Goal: Navigation & Orientation: Find specific page/section

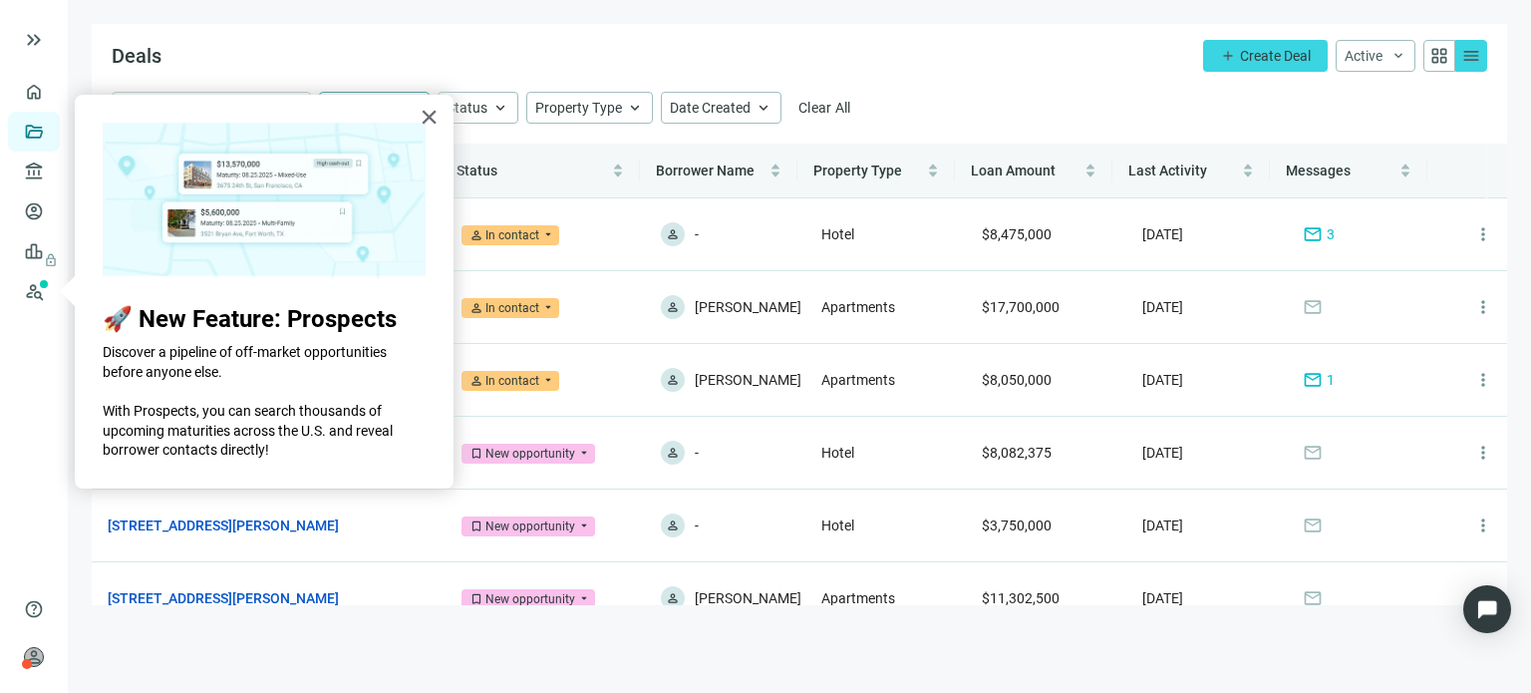
click at [418, 117] on div "× 🚀 New Feature: Prospects Discover a pipeline of off-market opportunities befo…" at bounding box center [264, 292] width 379 height 394
click at [423, 118] on button "×" at bounding box center [429, 117] width 19 height 32
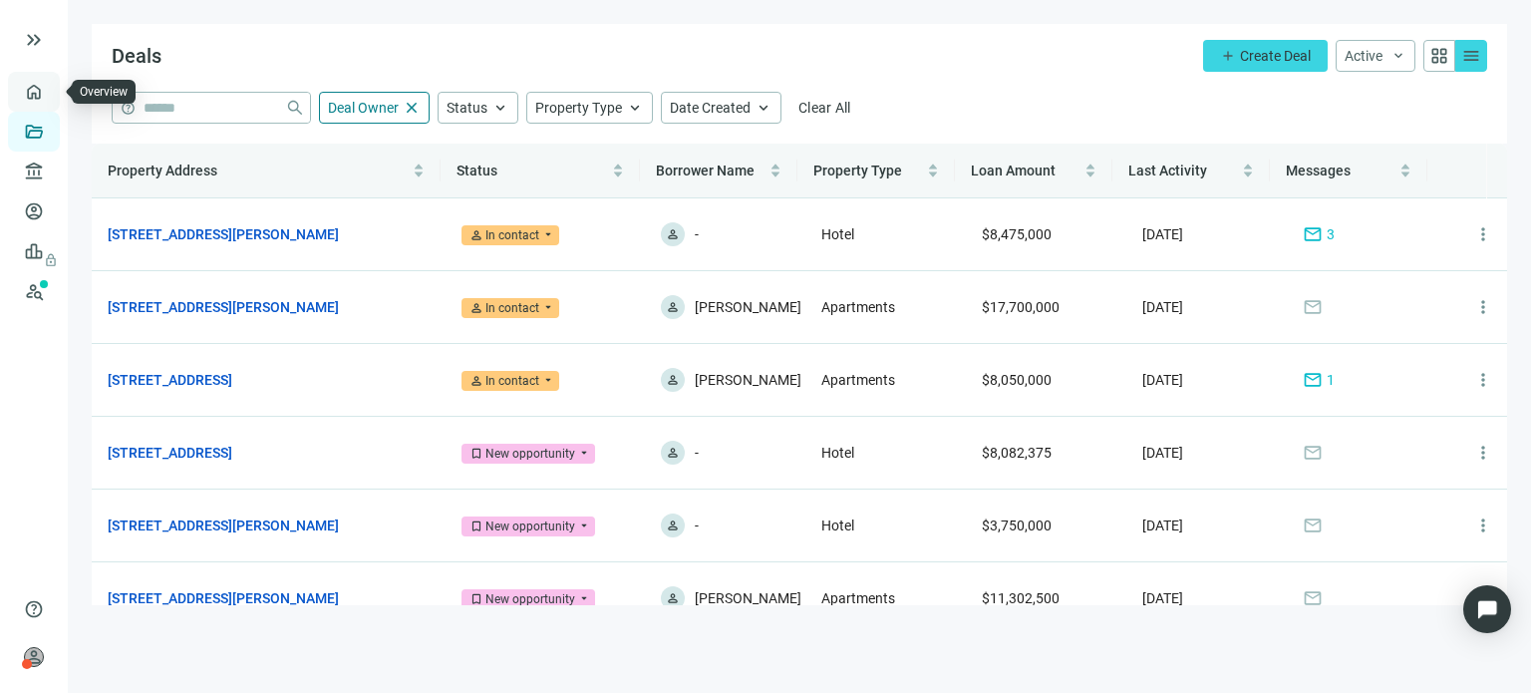
click at [50, 100] on link "Overview" at bounding box center [79, 92] width 59 height 16
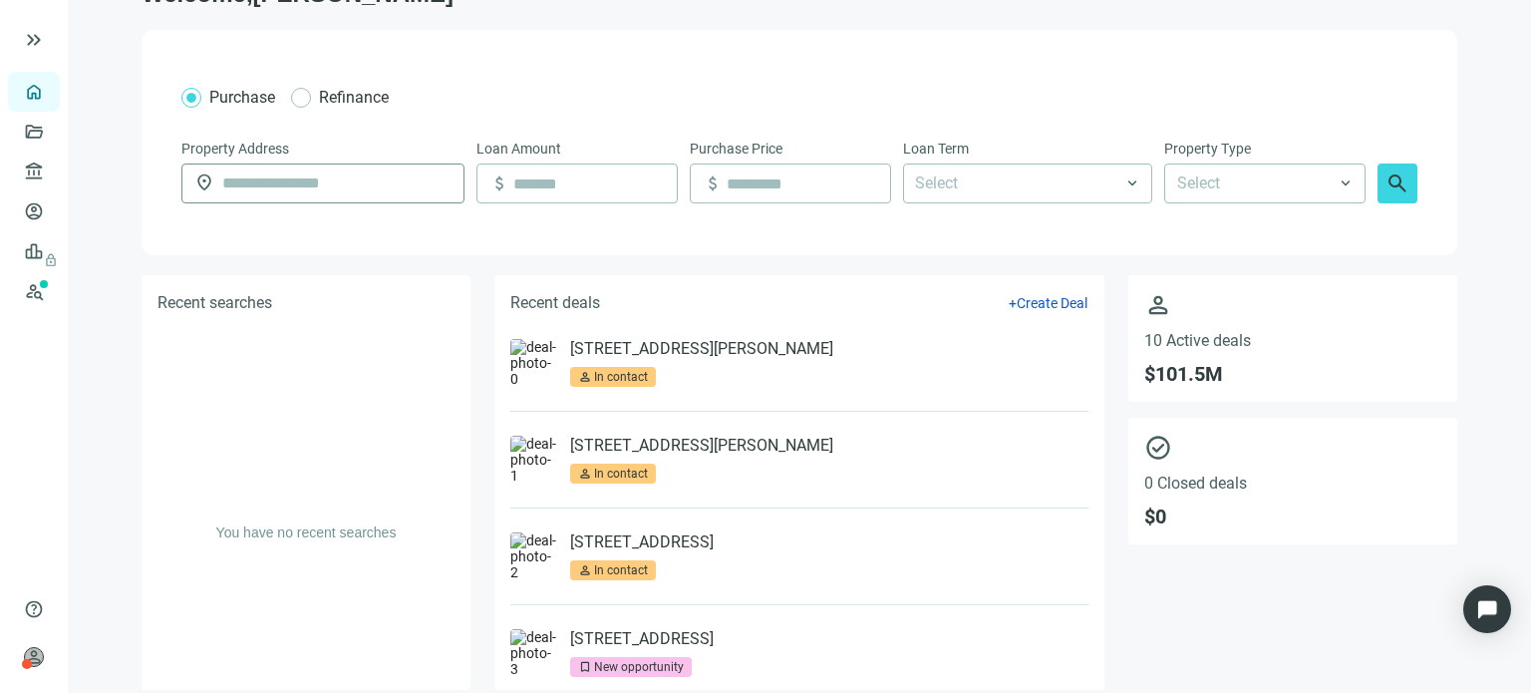
scroll to position [67, 0]
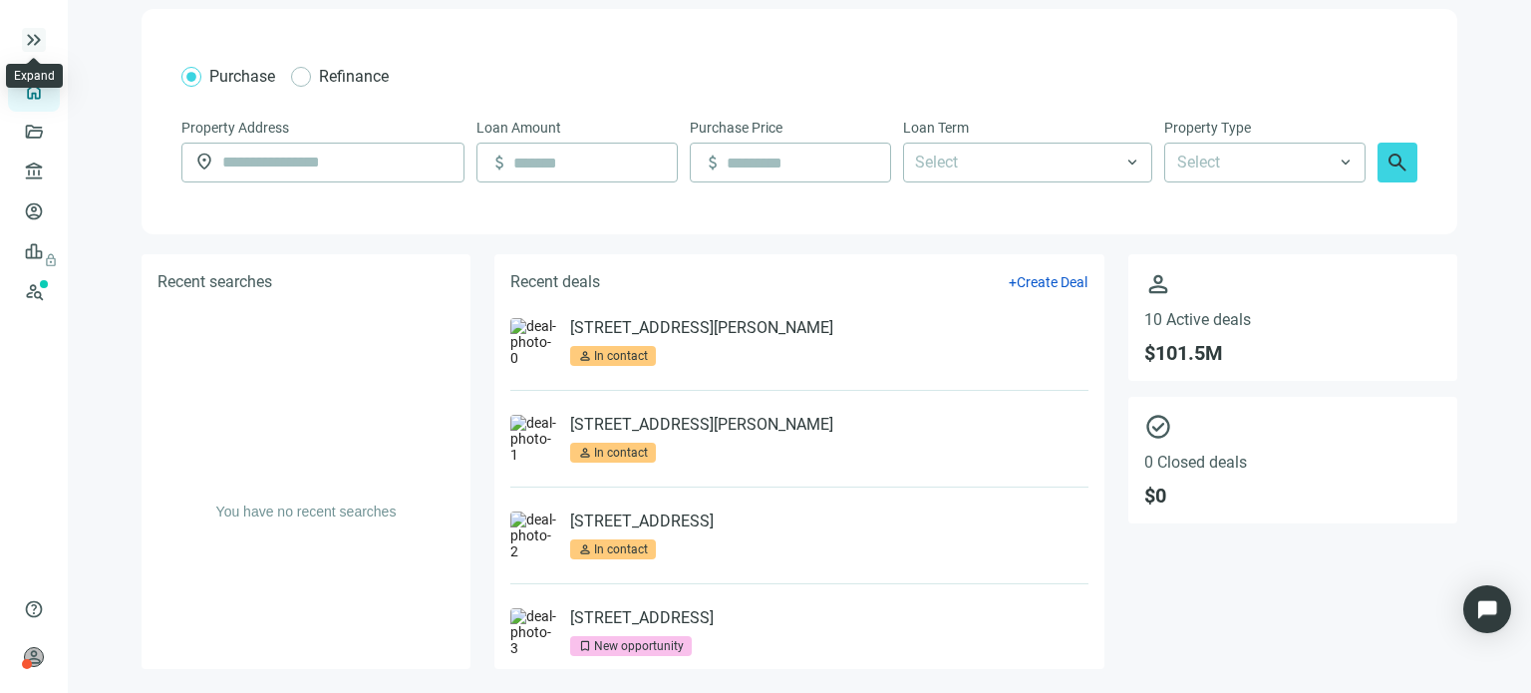
click at [30, 29] on span "keyboard_double_arrow_right" at bounding box center [34, 40] width 24 height 24
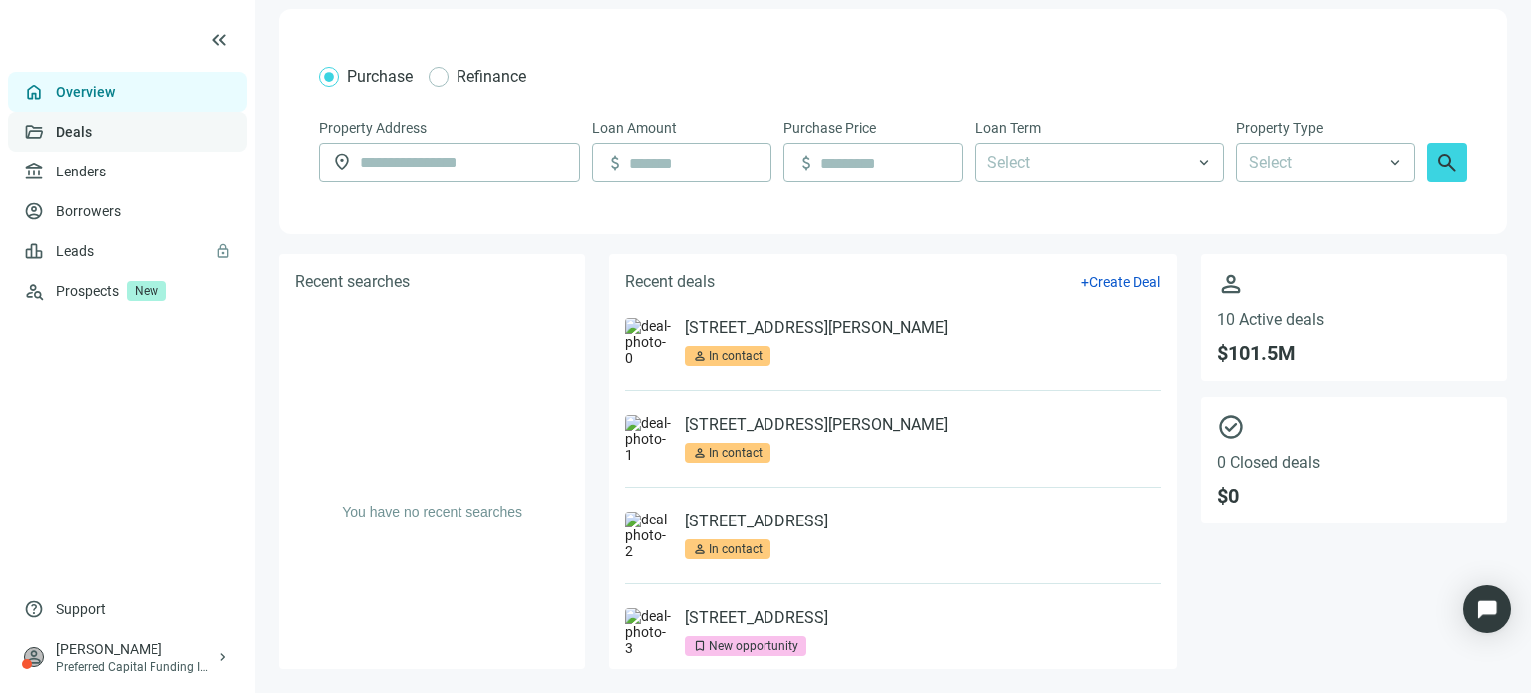
click at [66, 135] on link "Deals" at bounding box center [74, 132] width 36 height 16
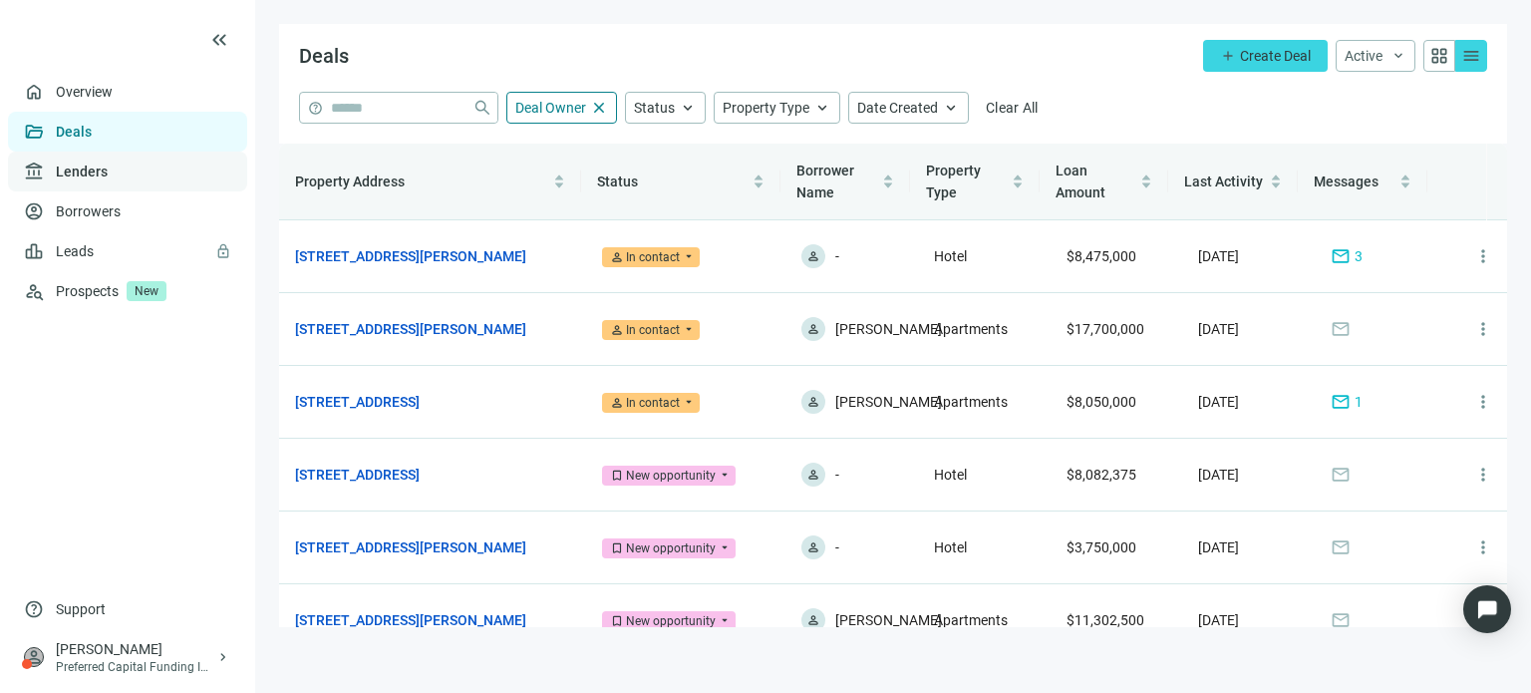
click at [64, 167] on link "Lenders" at bounding box center [82, 171] width 52 height 16
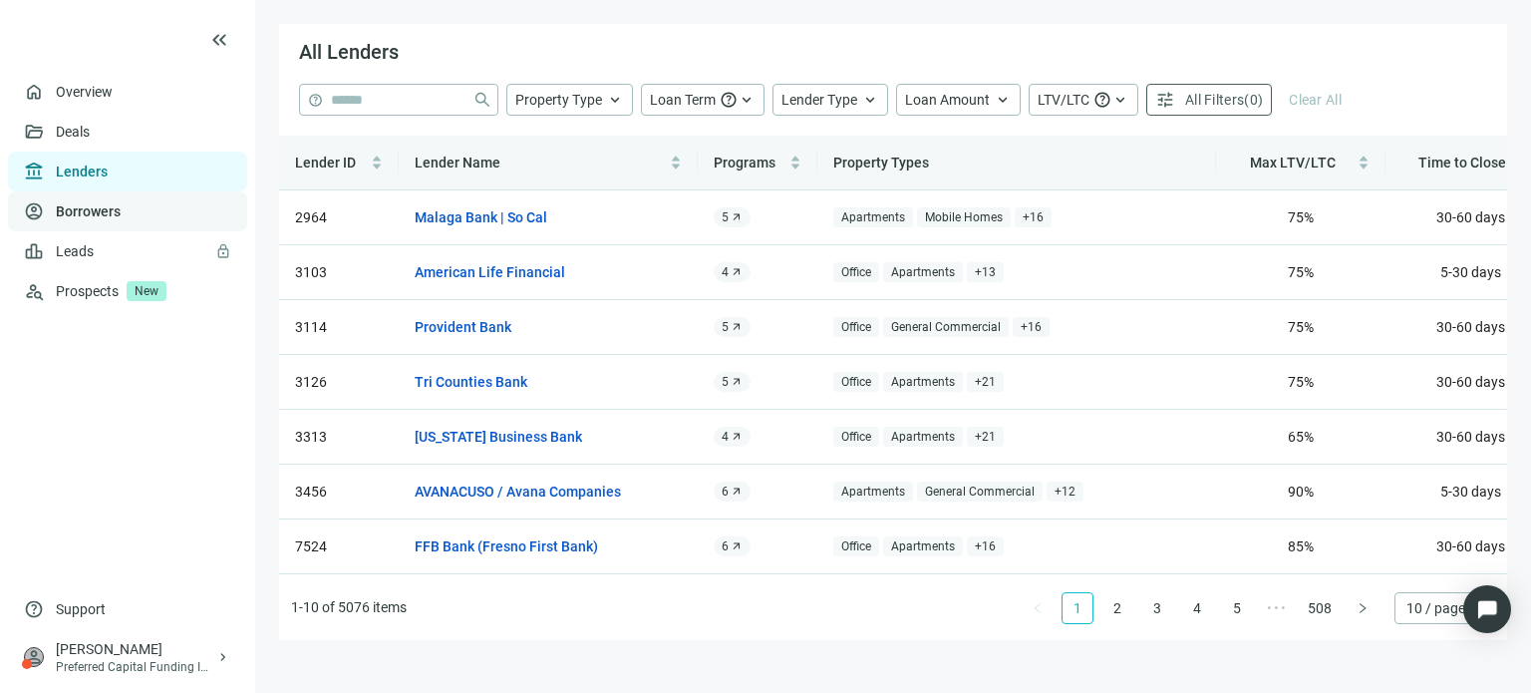
click at [60, 203] on link "Borrowers" at bounding box center [88, 211] width 65 height 16
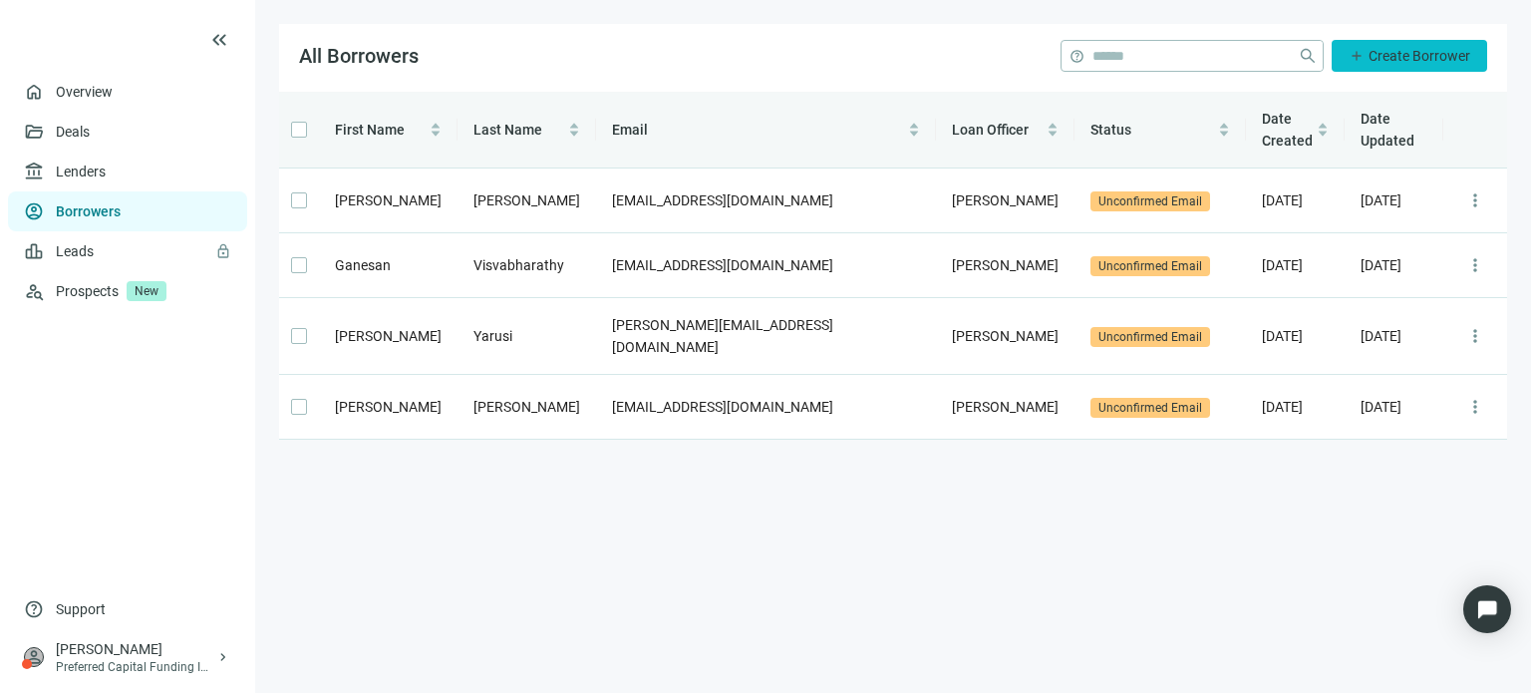
click at [1373, 59] on span "Create Borrower" at bounding box center [1419, 56] width 102 height 16
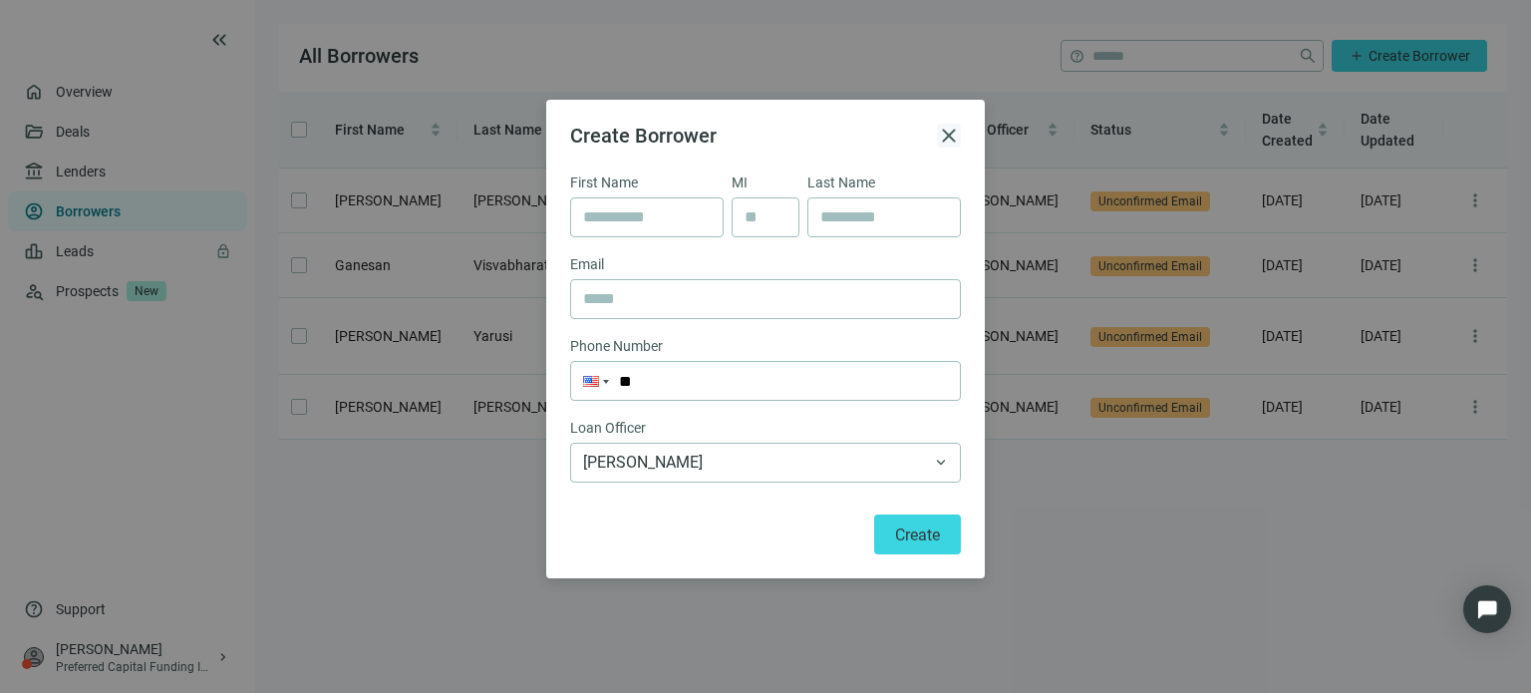
click at [953, 137] on span "close" at bounding box center [949, 136] width 24 height 24
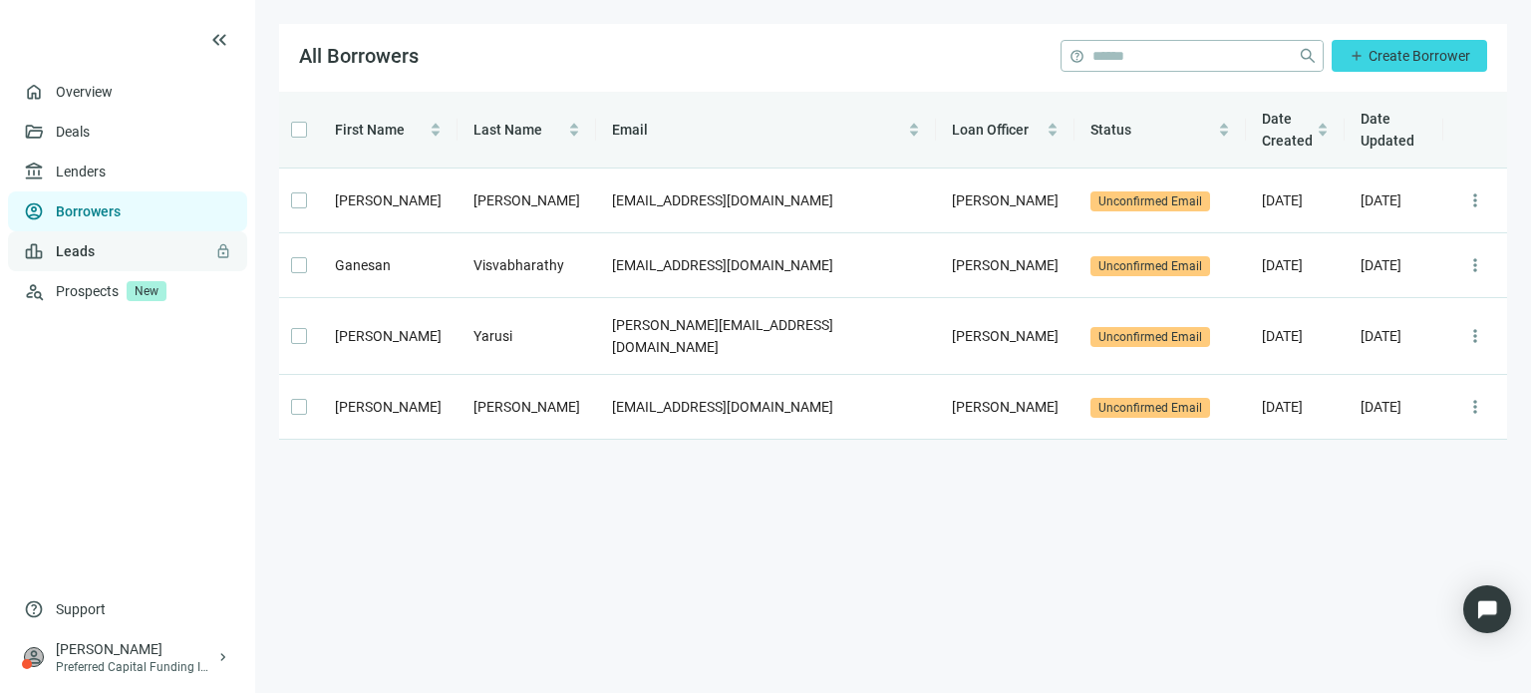
click at [69, 248] on link "Leads lock" at bounding box center [75, 251] width 39 height 16
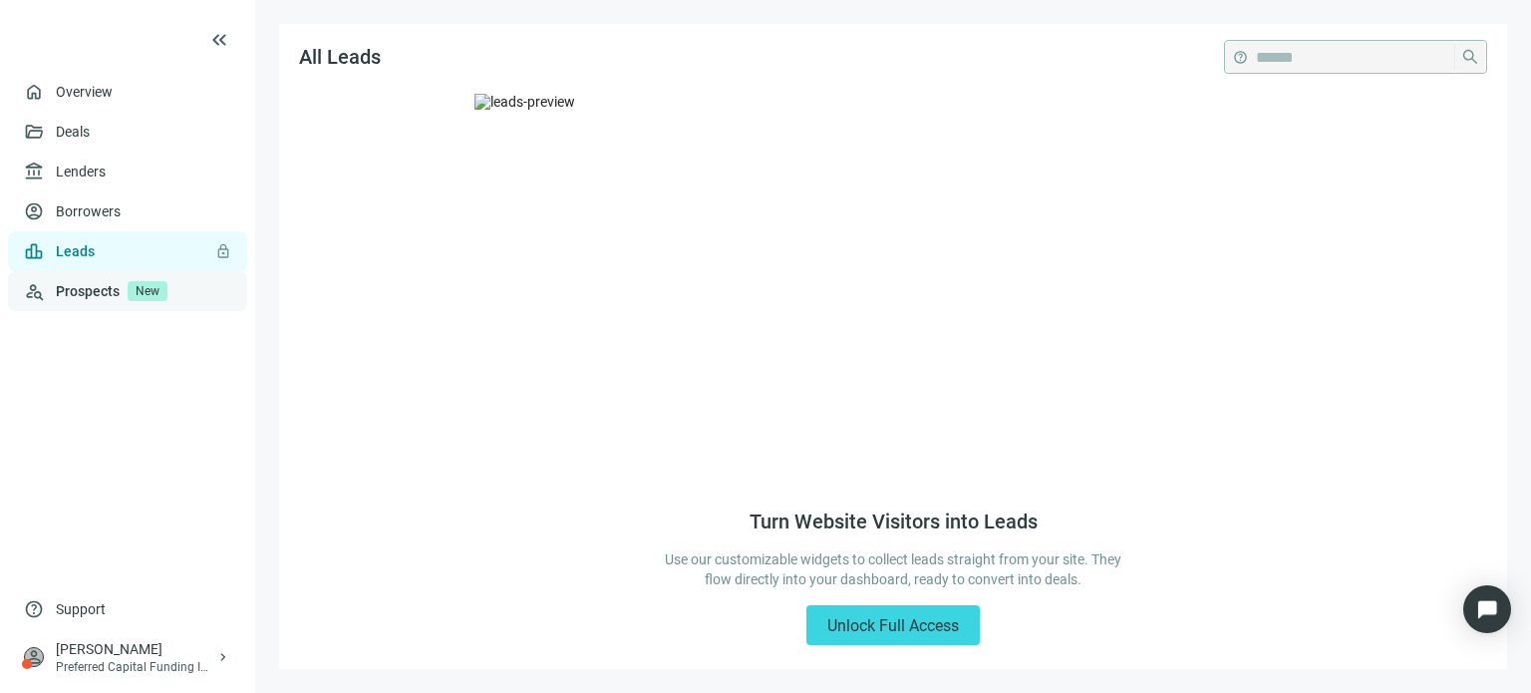
click at [68, 290] on link "Prospects New" at bounding box center [143, 291] width 175 height 40
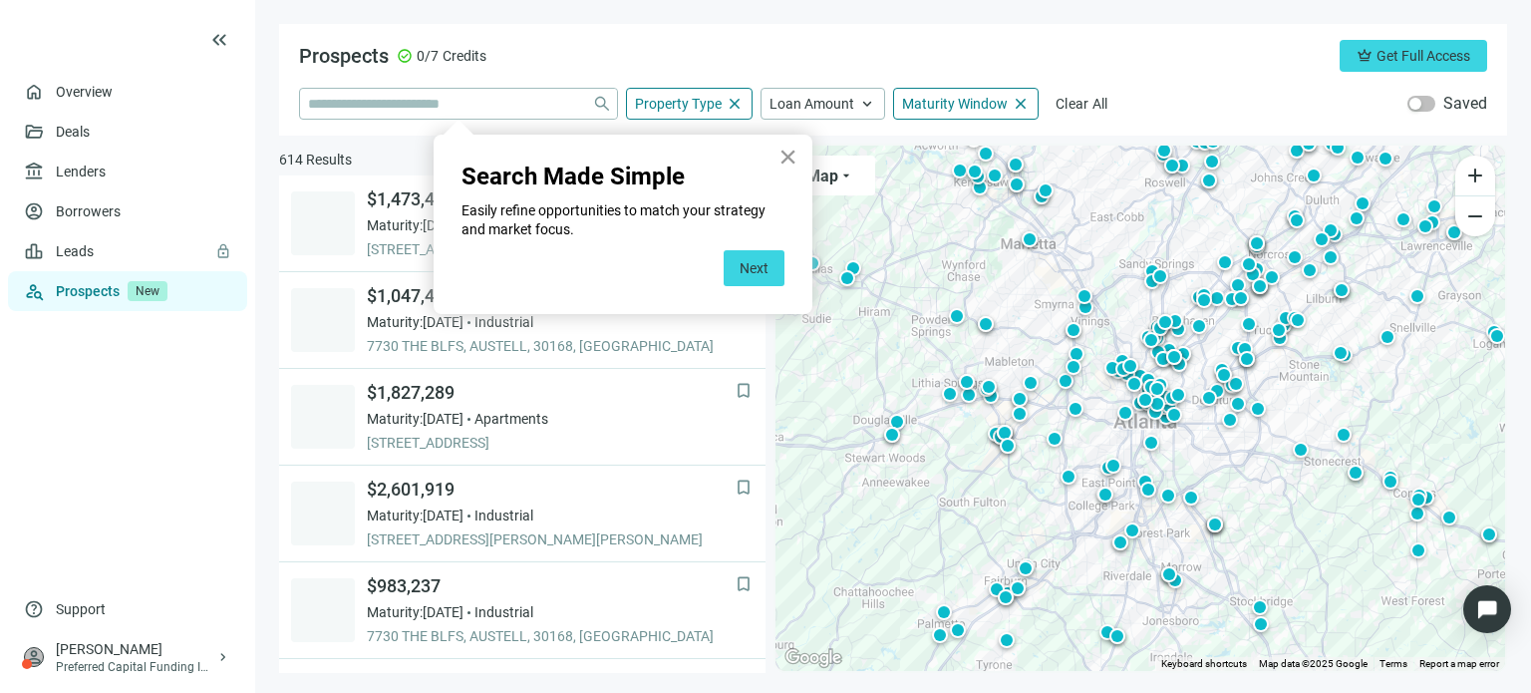
click at [780, 154] on button "×" at bounding box center [787, 157] width 19 height 32
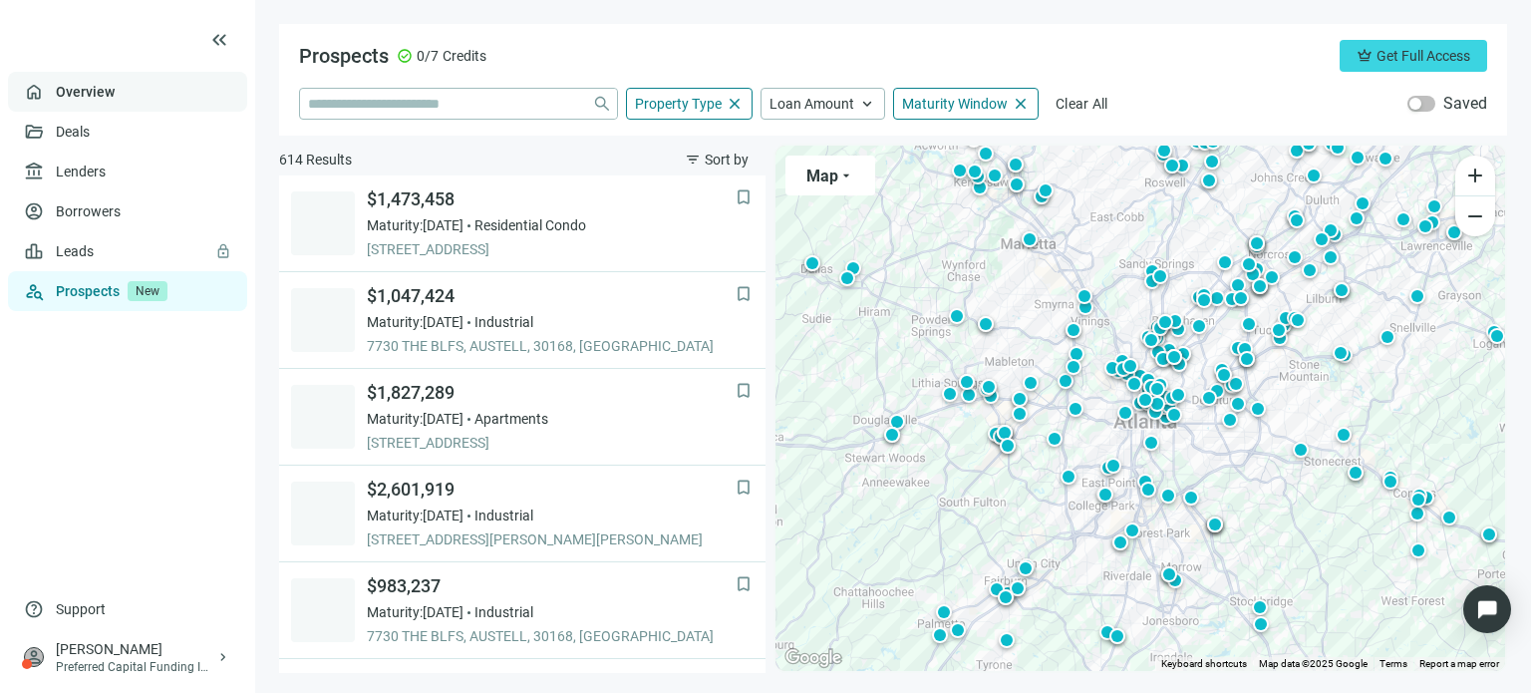
click at [72, 95] on link "Overview" at bounding box center [85, 92] width 59 height 16
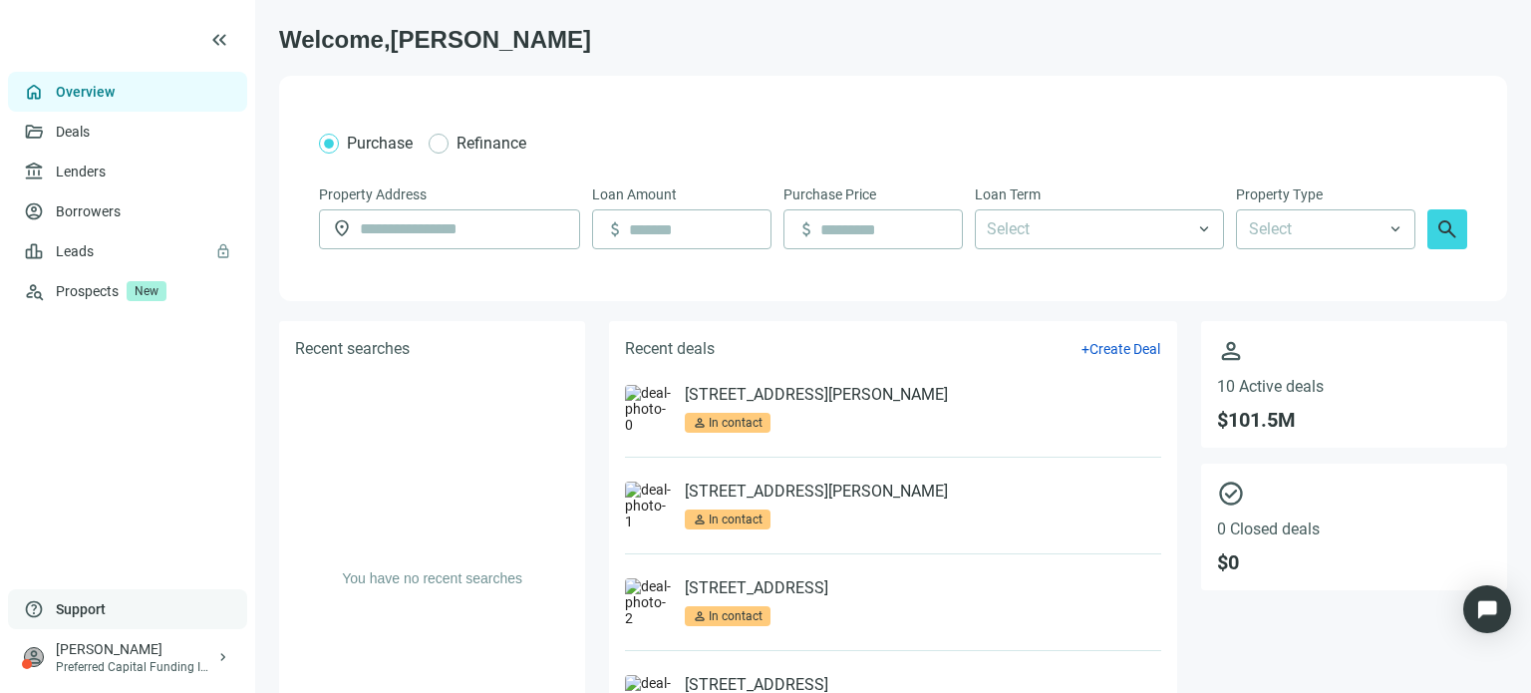
click at [78, 609] on span "Support" at bounding box center [81, 609] width 50 height 20
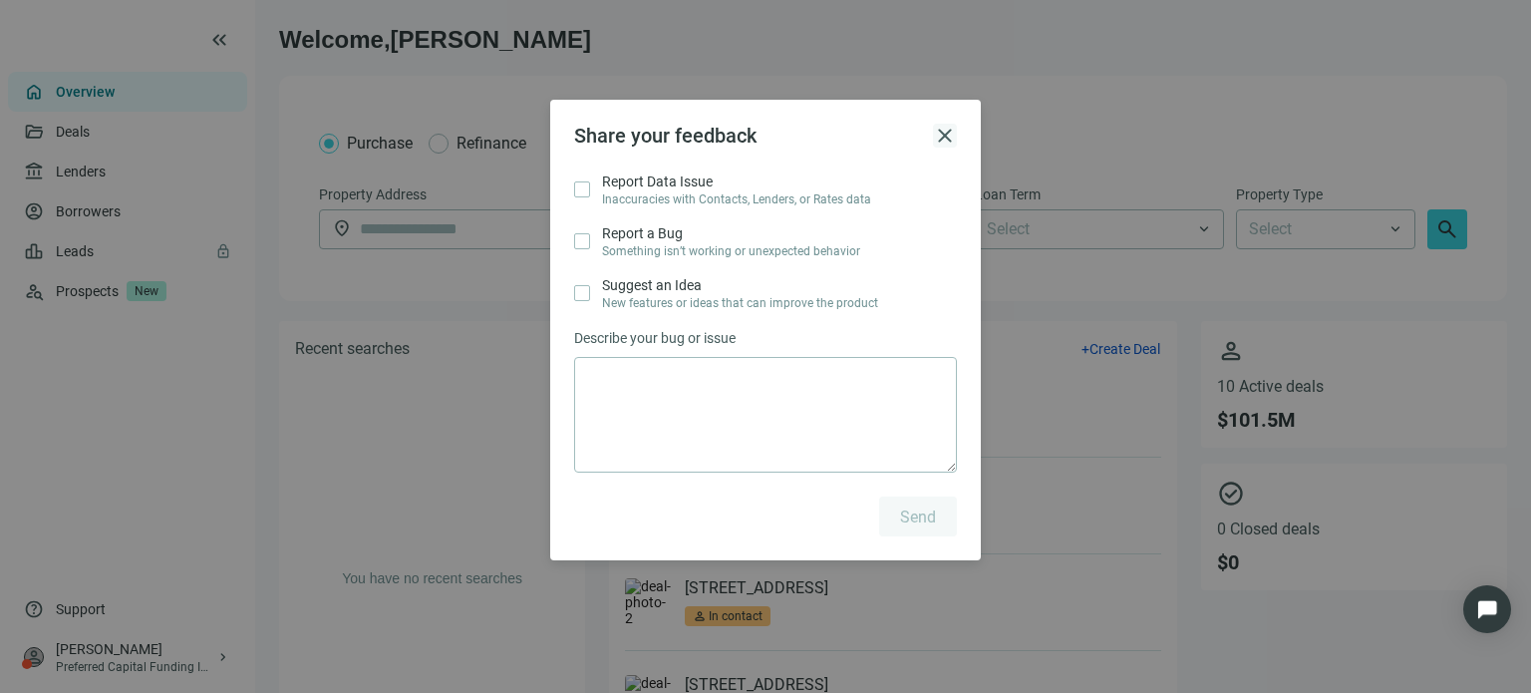
click at [941, 134] on span "close" at bounding box center [945, 136] width 24 height 24
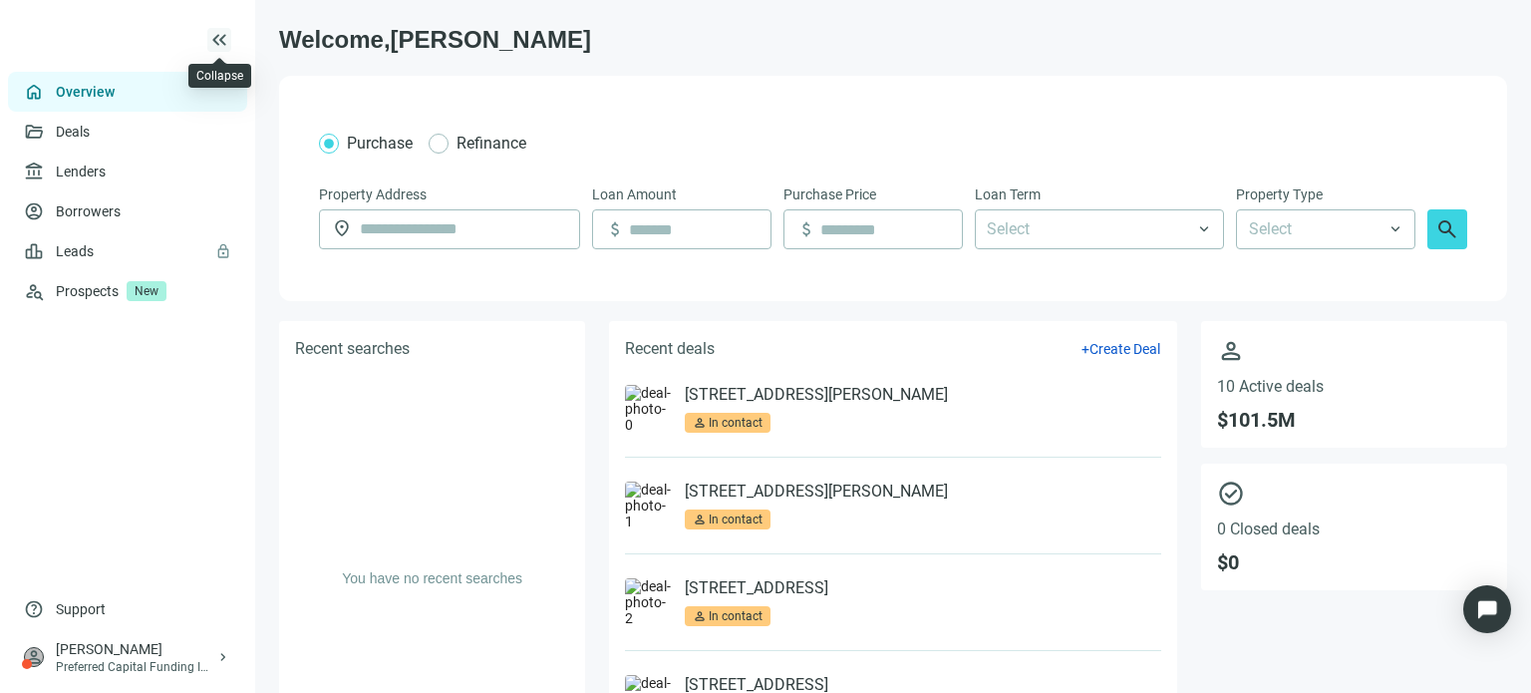
click at [222, 38] on span "keyboard_double_arrow_left" at bounding box center [219, 40] width 24 height 24
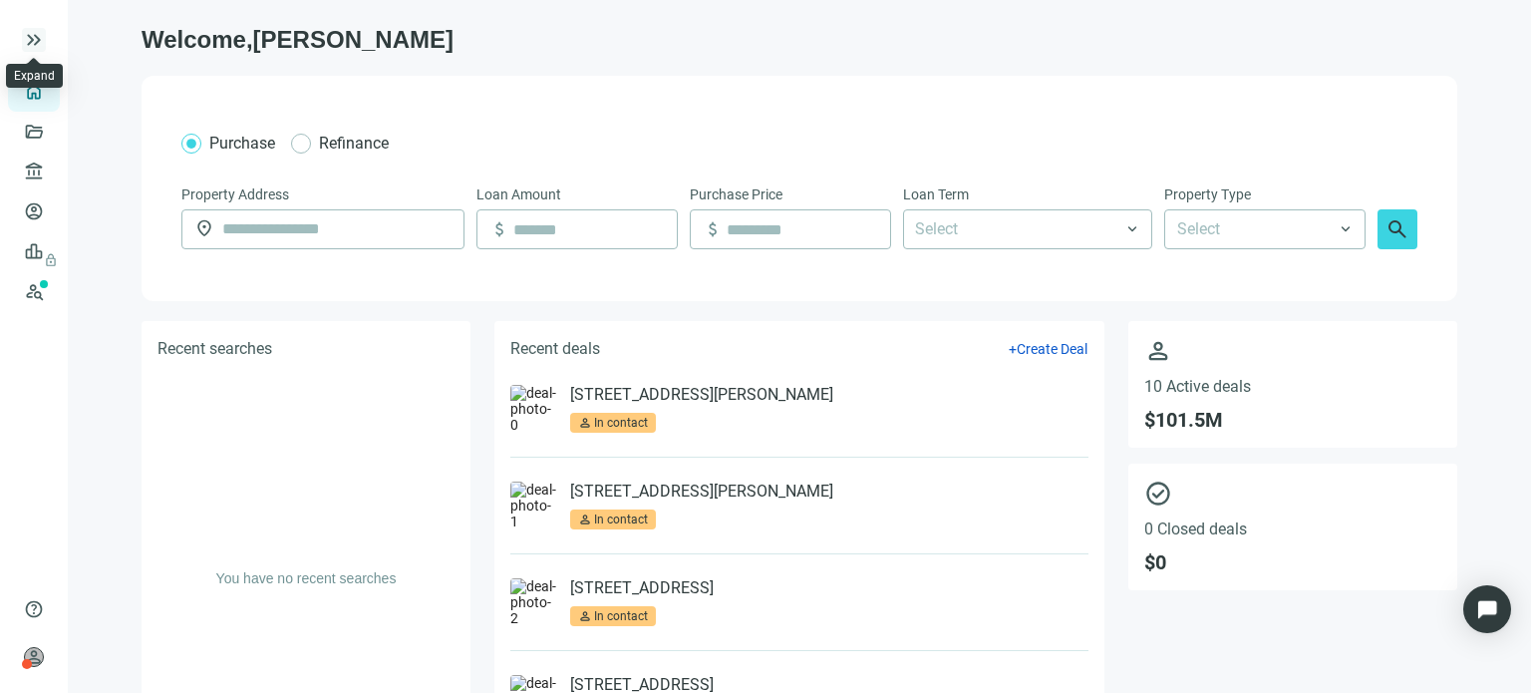
click at [28, 42] on span "keyboard_double_arrow_right" at bounding box center [34, 40] width 24 height 24
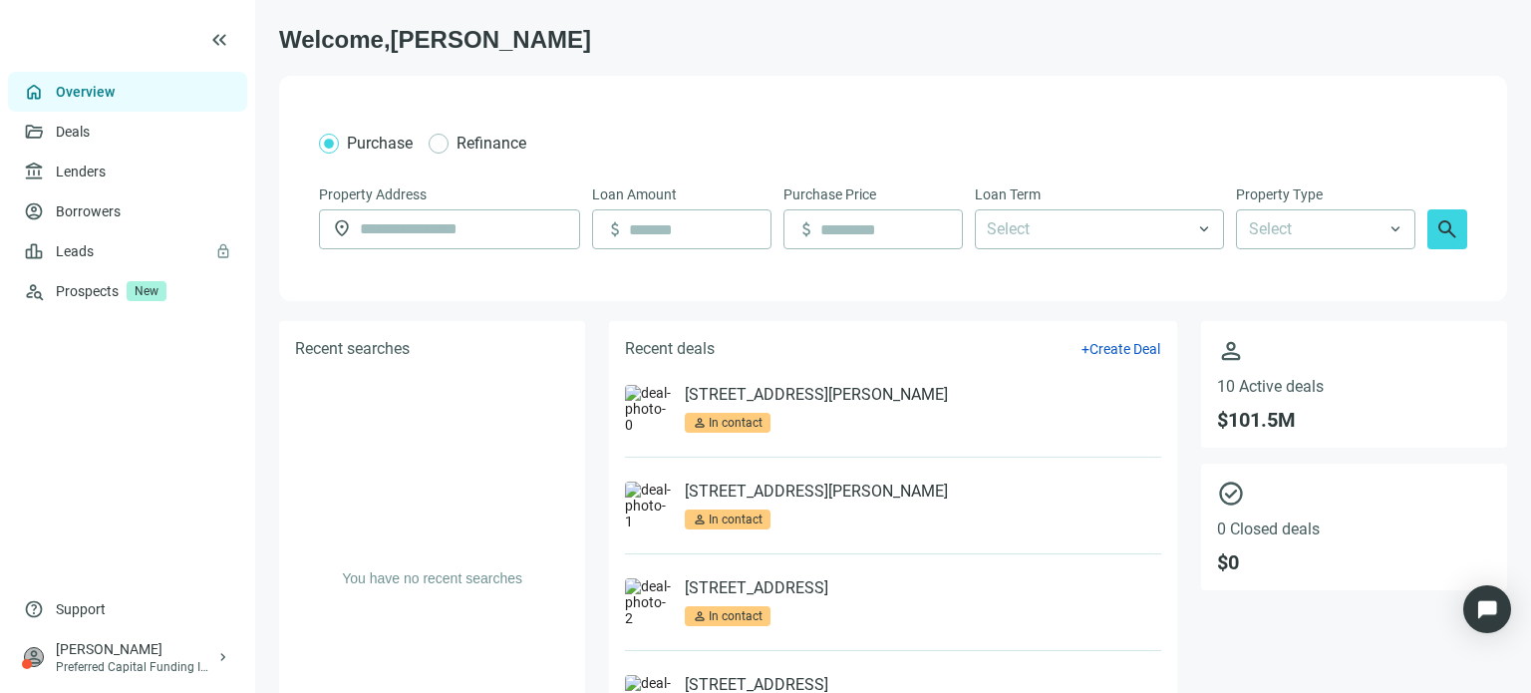
click at [56, 100] on link "Overview" at bounding box center [85, 92] width 59 height 16
click at [56, 92] on link "Overview" at bounding box center [85, 92] width 59 height 16
click at [56, 130] on link "Deals" at bounding box center [74, 132] width 36 height 16
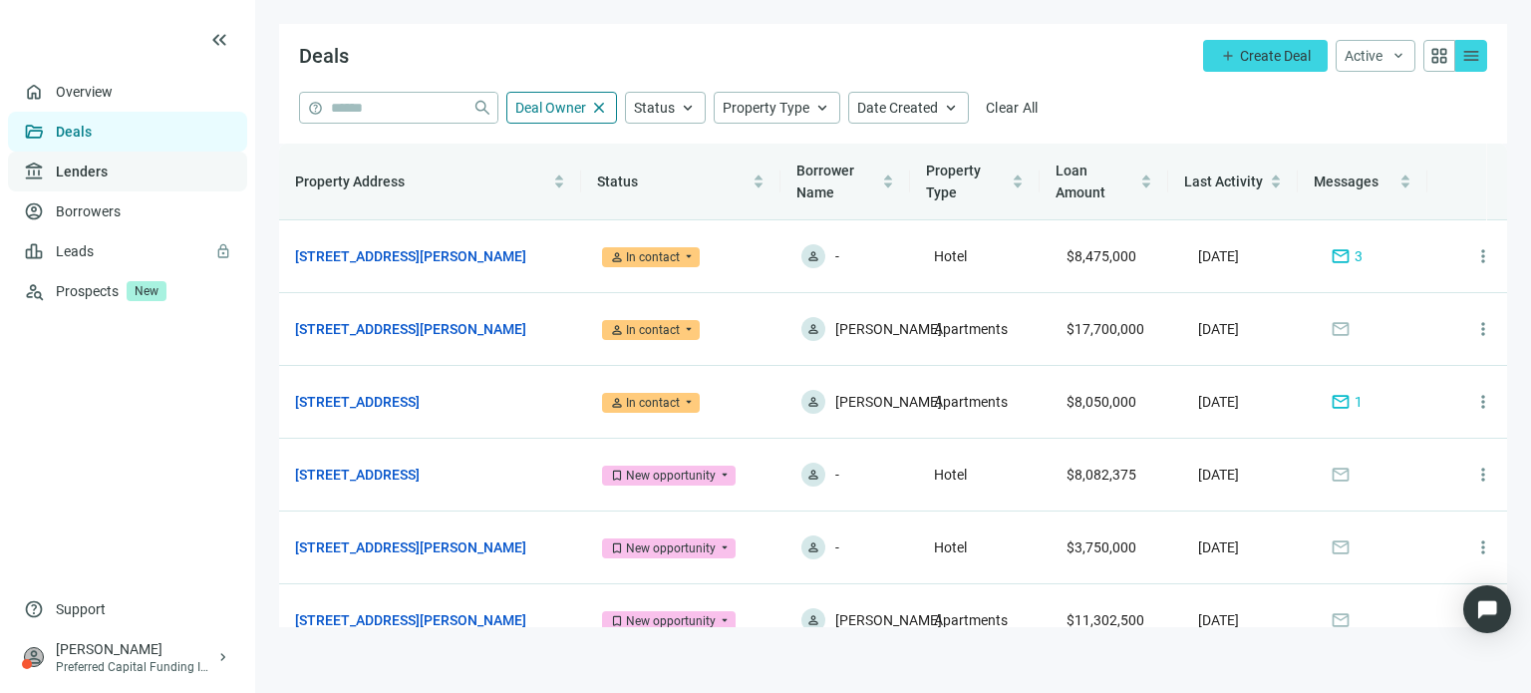
click at [60, 178] on link "Lenders" at bounding box center [82, 171] width 52 height 16
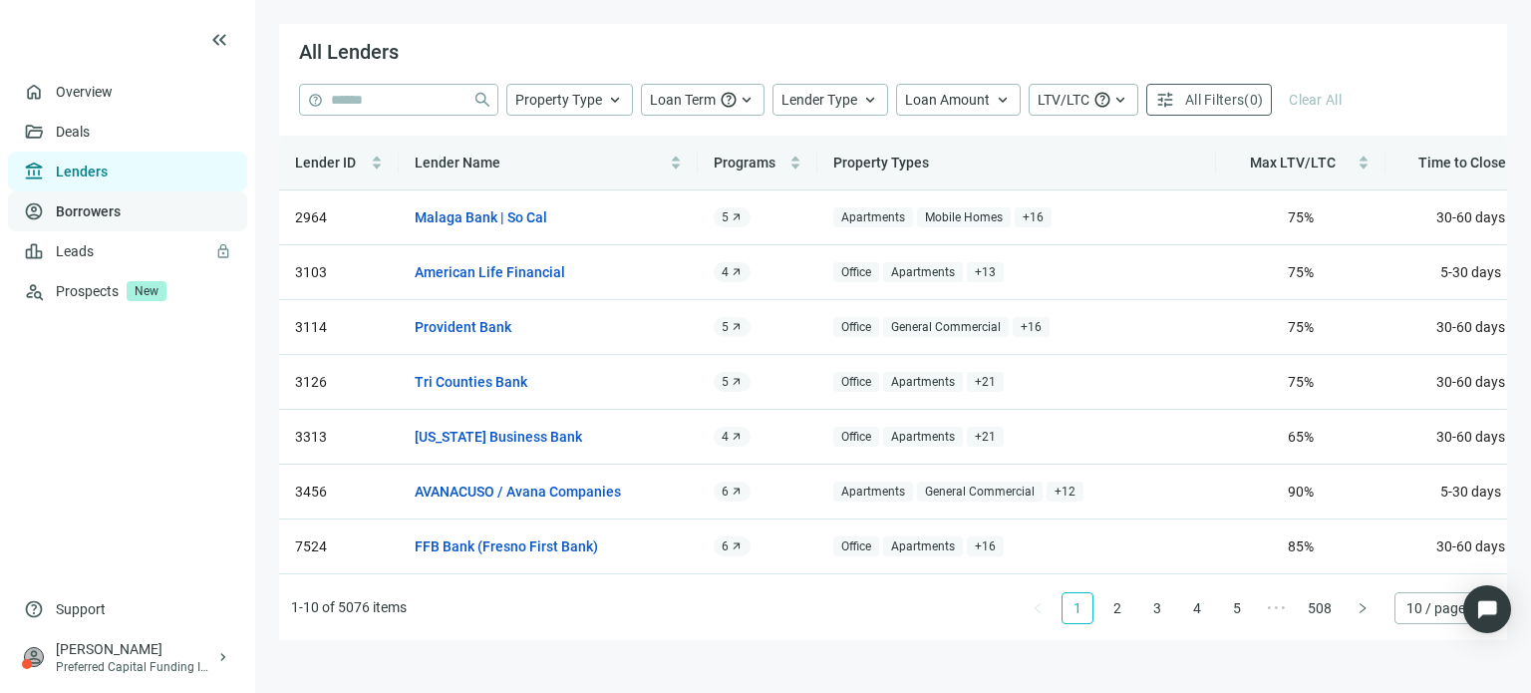
click at [61, 209] on link "Borrowers" at bounding box center [88, 211] width 65 height 16
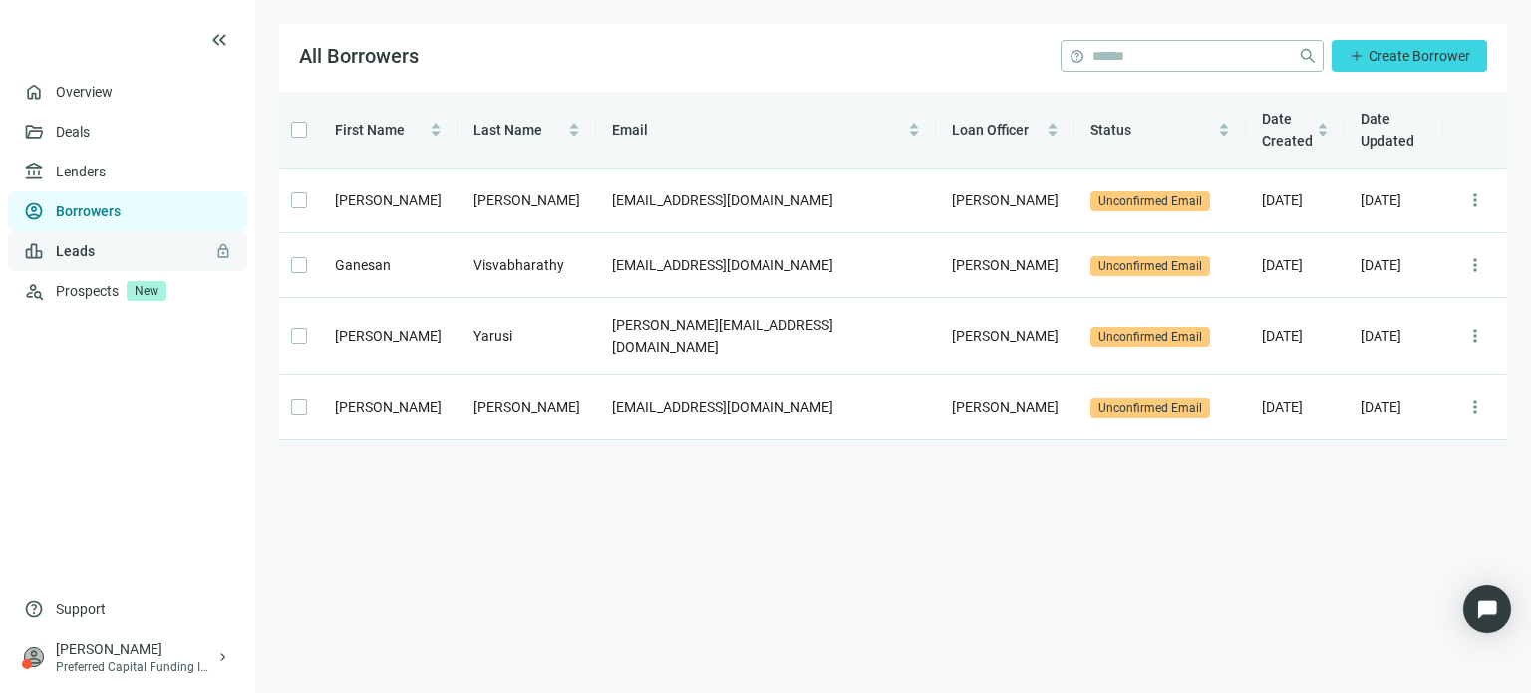
click at [59, 258] on link "Leads lock" at bounding box center [75, 251] width 39 height 16
